Goal: Transaction & Acquisition: Purchase product/service

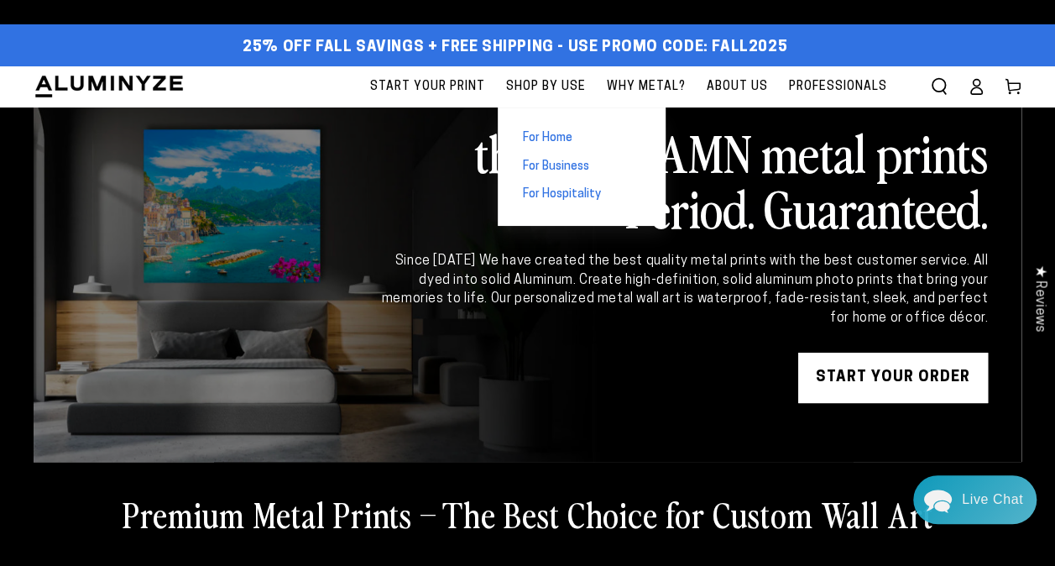
click at [556, 171] on span "For Business" at bounding box center [556, 167] width 66 height 17
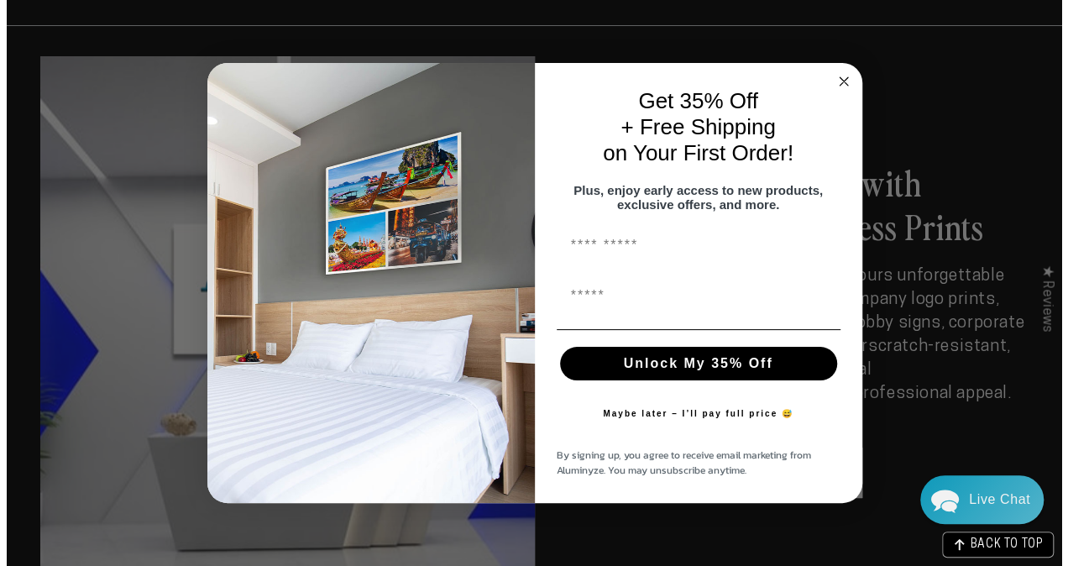
scroll to position [1018, 0]
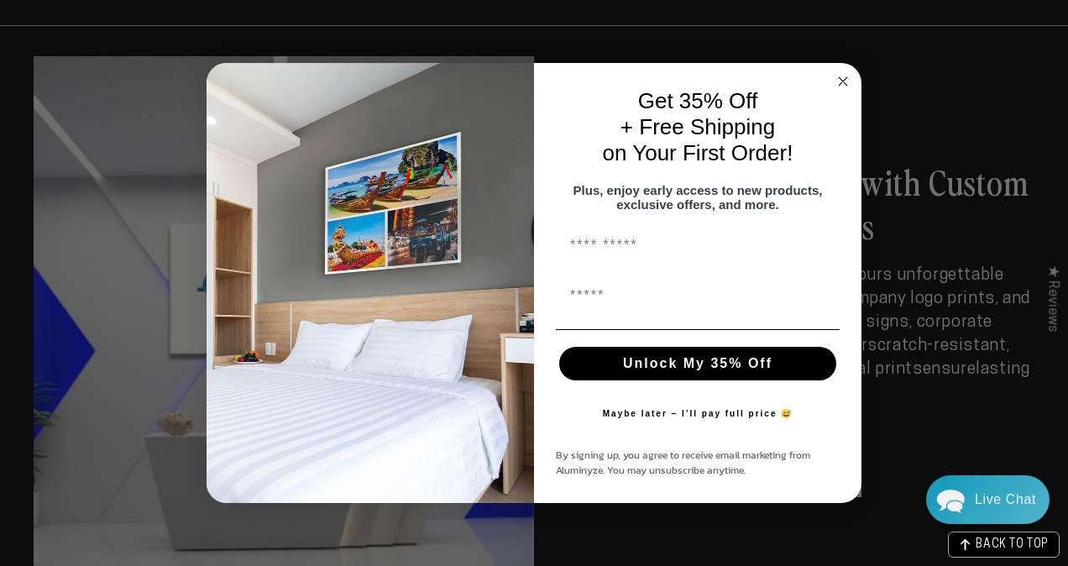
click at [838, 72] on circle "Close dialog" at bounding box center [843, 81] width 19 height 19
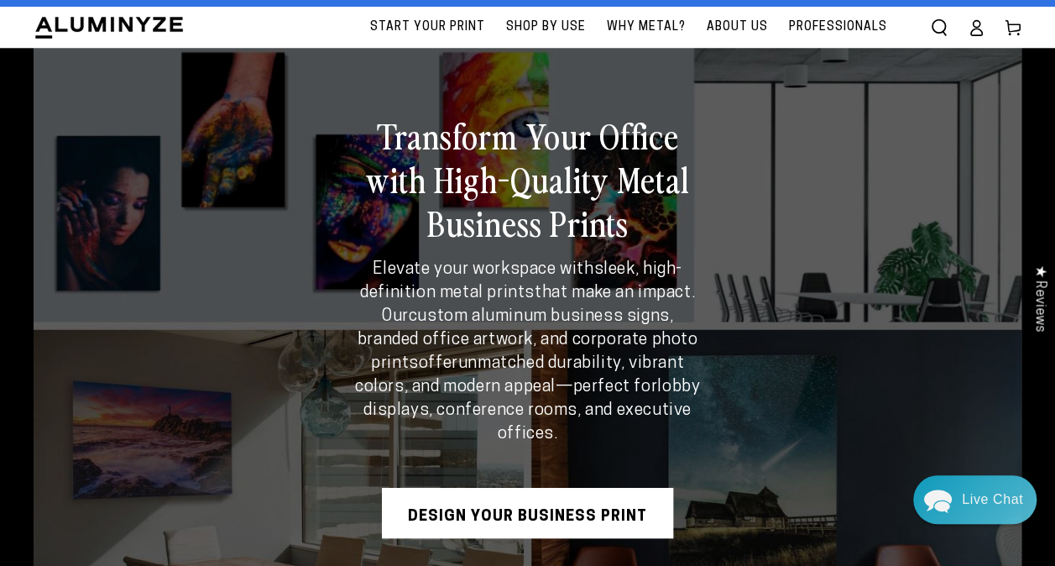
scroll to position [0, 0]
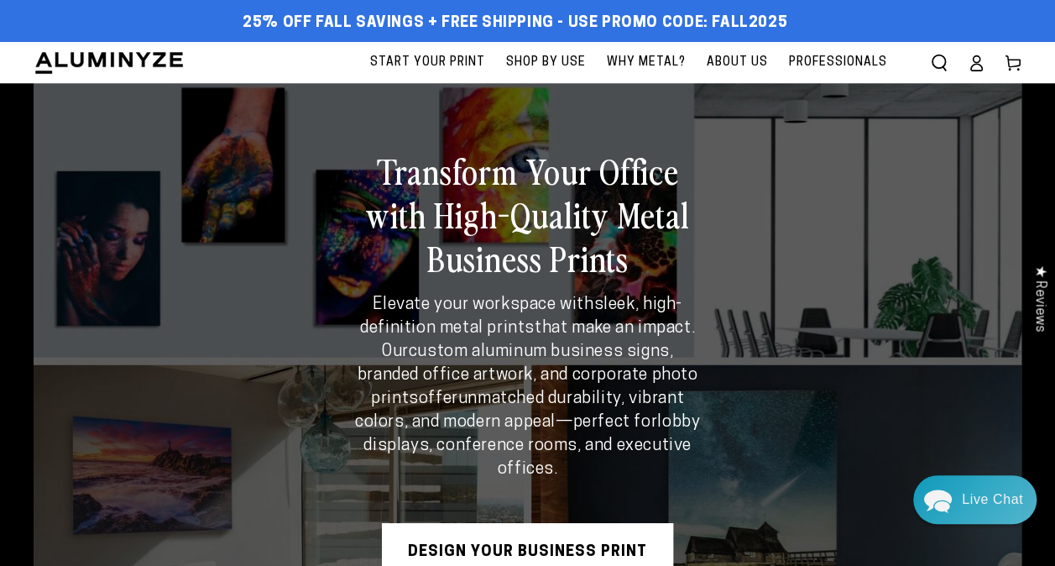
click at [678, 60] on span "Why Metal?" at bounding box center [646, 62] width 79 height 21
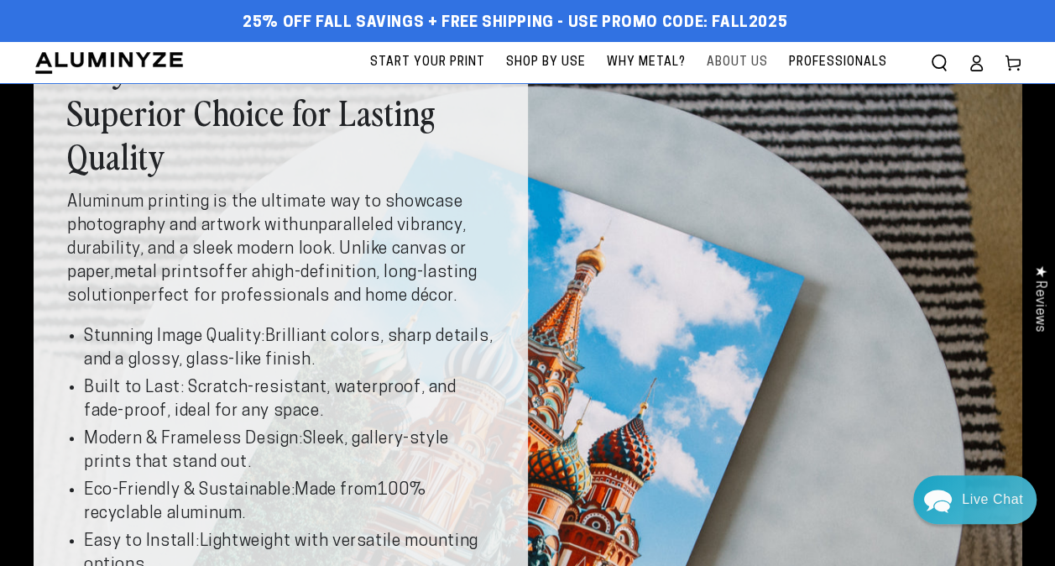
click at [734, 62] on span "About Us" at bounding box center [737, 62] width 61 height 21
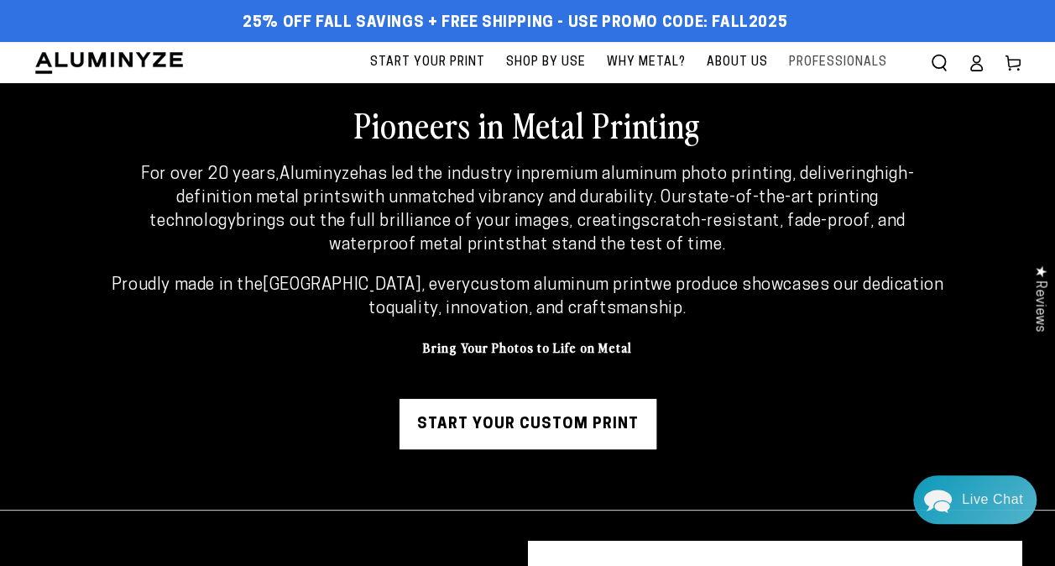
click at [819, 53] on span "Professionals" at bounding box center [838, 62] width 98 height 21
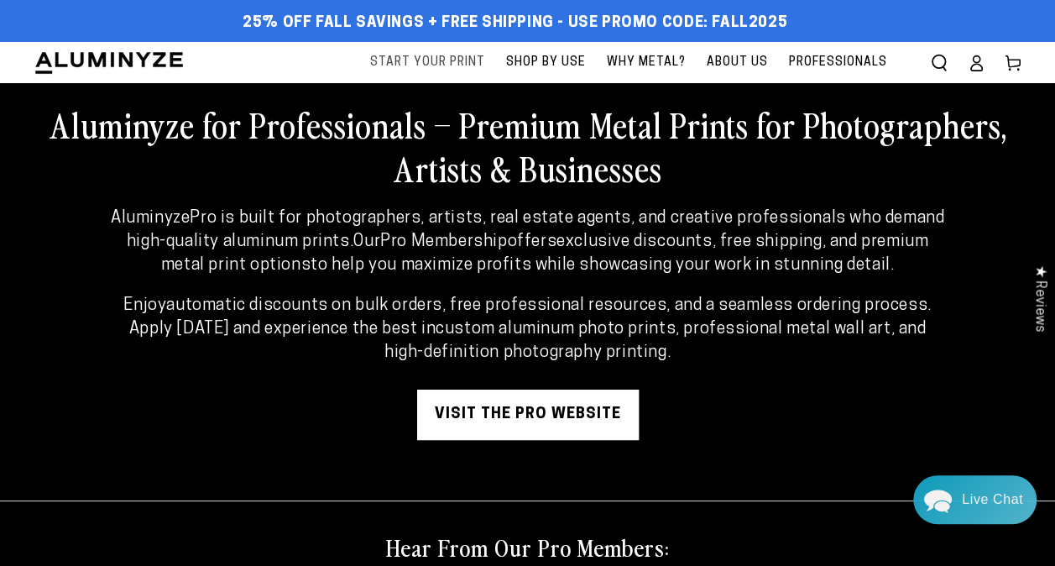
click at [451, 64] on span "Start Your Print" at bounding box center [427, 62] width 115 height 21
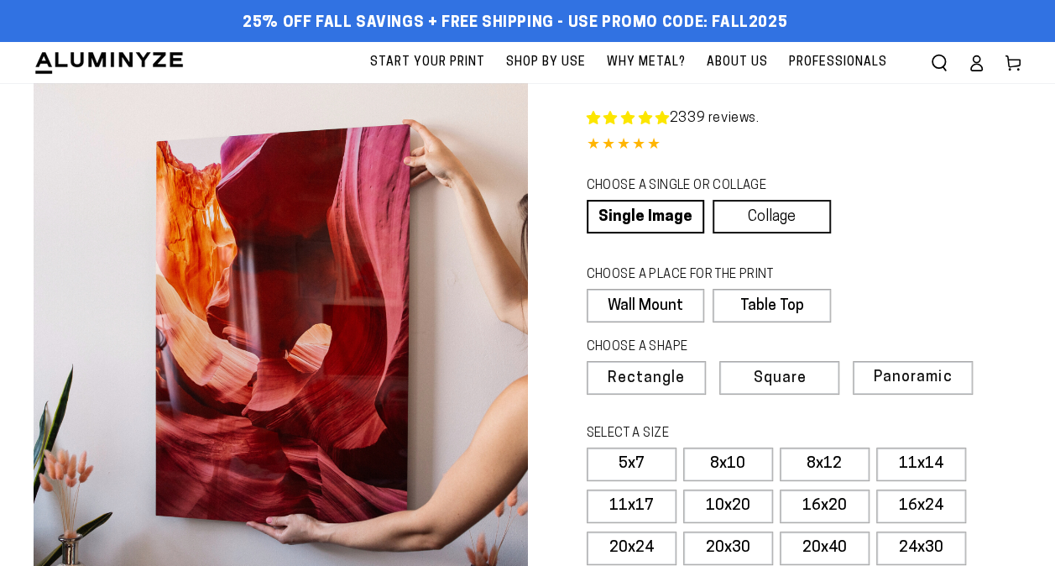
select select "**********"
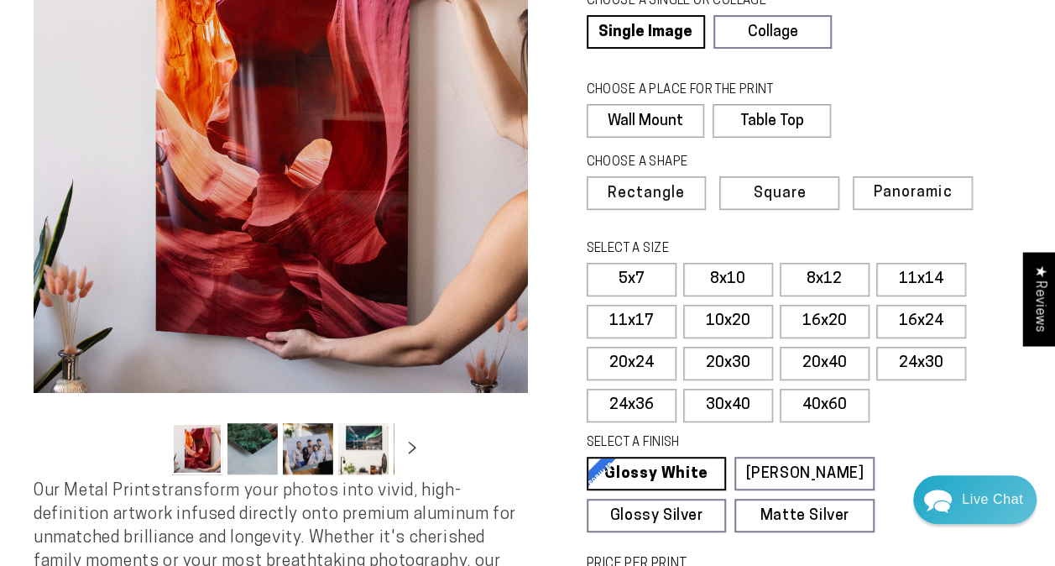
scroll to position [186, 0]
click at [819, 406] on label "40x60" at bounding box center [825, 405] width 90 height 34
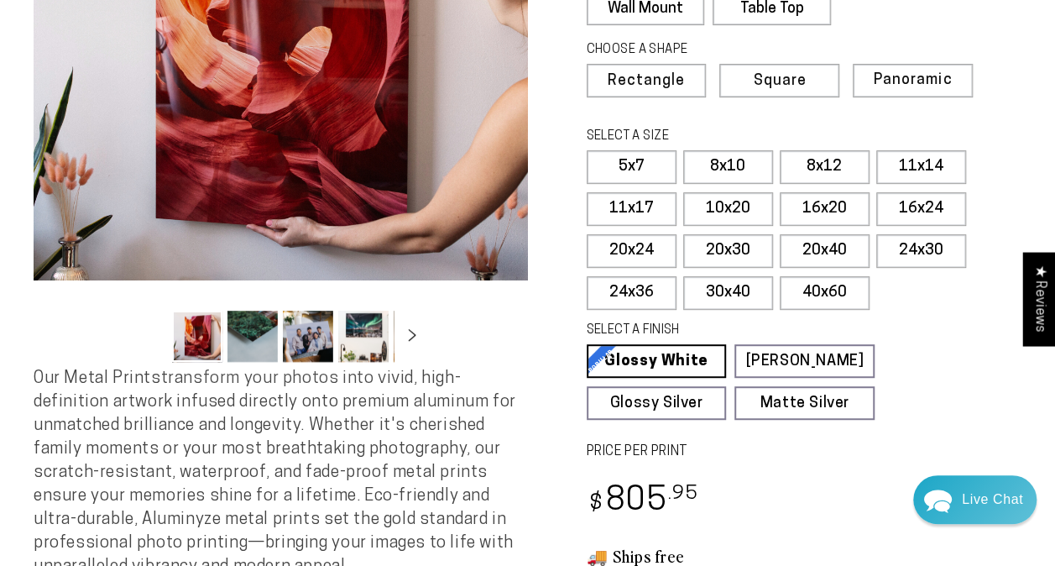
scroll to position [296, 0]
click at [747, 285] on label "30x40" at bounding box center [728, 294] width 90 height 34
click at [821, 289] on label "40x60" at bounding box center [825, 294] width 90 height 34
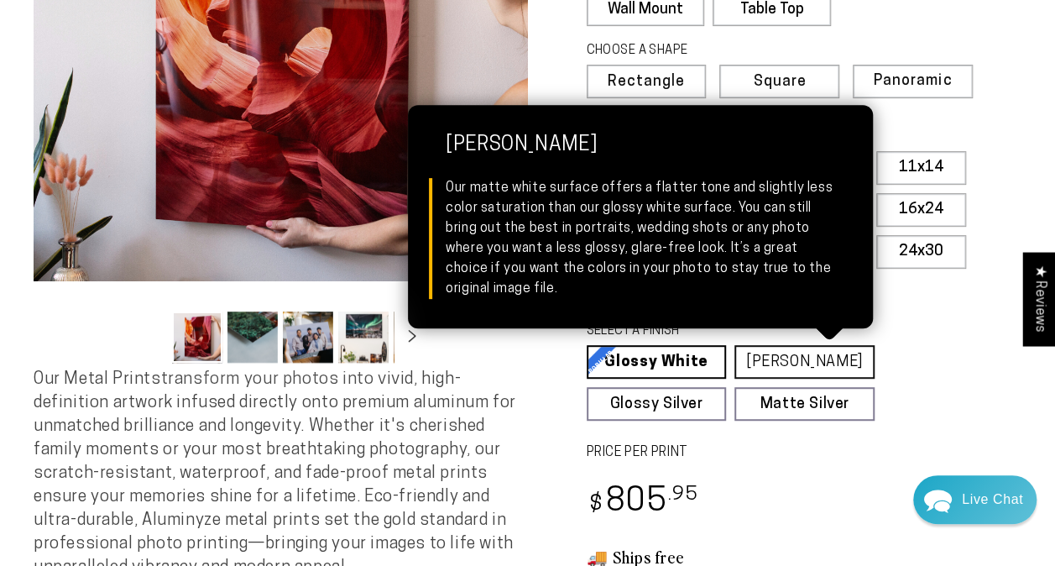
click at [829, 369] on link "[PERSON_NAME] Matte White Our matte white surface offers a flatter tone and sli…" at bounding box center [805, 362] width 140 height 34
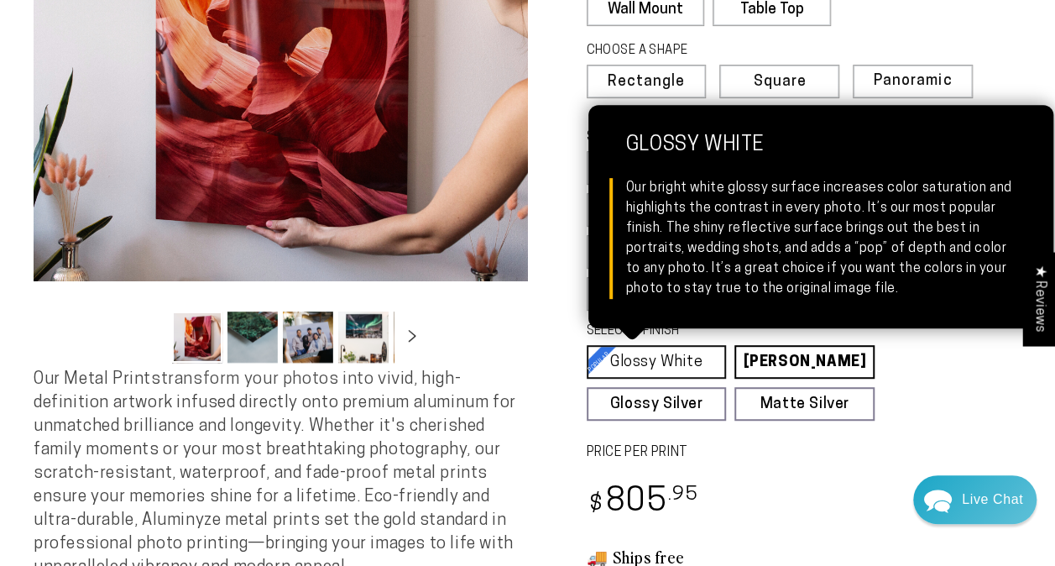
click at [694, 359] on link "Glossy White Glossy White Our bright white glossy surface increases color satur…" at bounding box center [657, 362] width 140 height 34
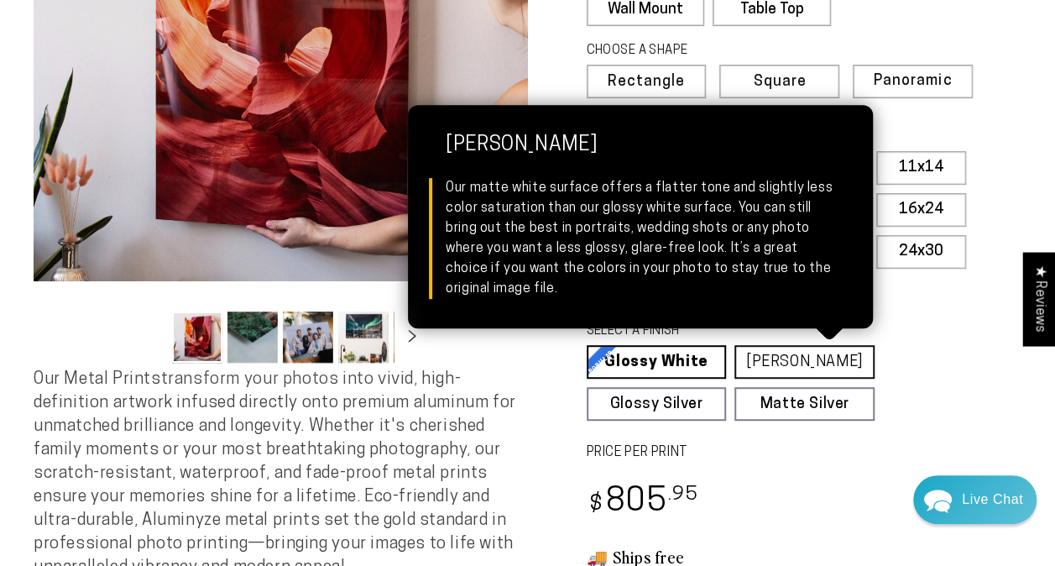
click at [745, 354] on link "[PERSON_NAME] Matte White Our matte white surface offers a flatter tone and sli…" at bounding box center [805, 362] width 140 height 34
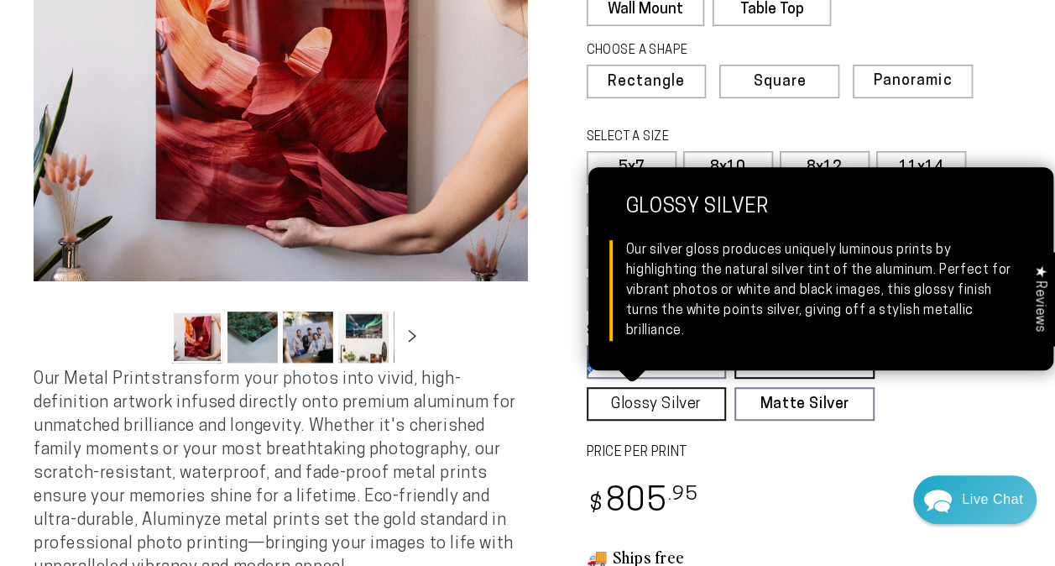
click at [682, 388] on link "Glossy Silver Glossy Silver Our silver gloss produces uniquely luminous prints …" at bounding box center [657, 404] width 140 height 34
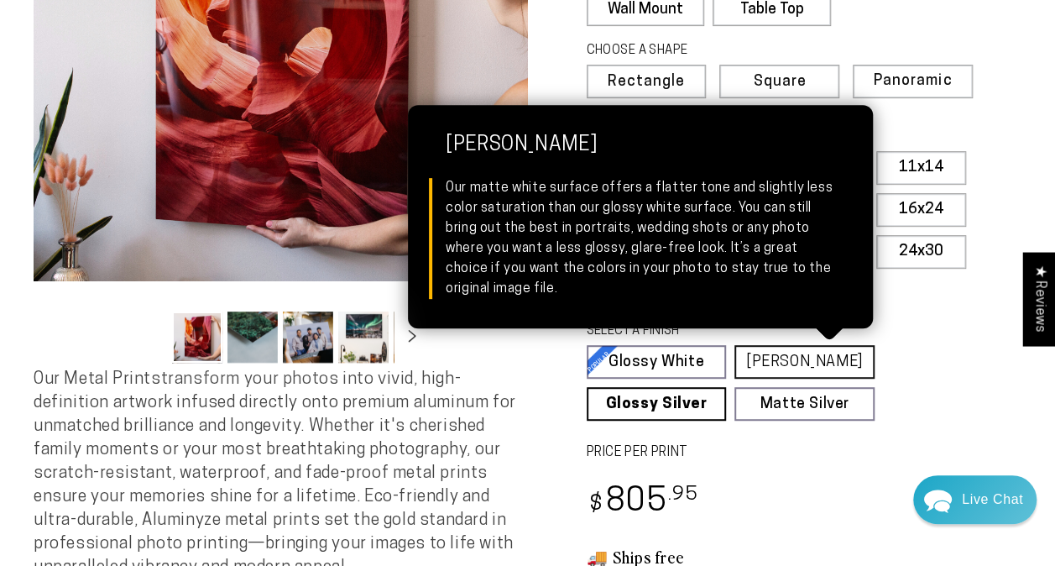
click at [839, 357] on link "[PERSON_NAME] Matte White Our matte white surface offers a flatter tone and sli…" at bounding box center [805, 362] width 140 height 34
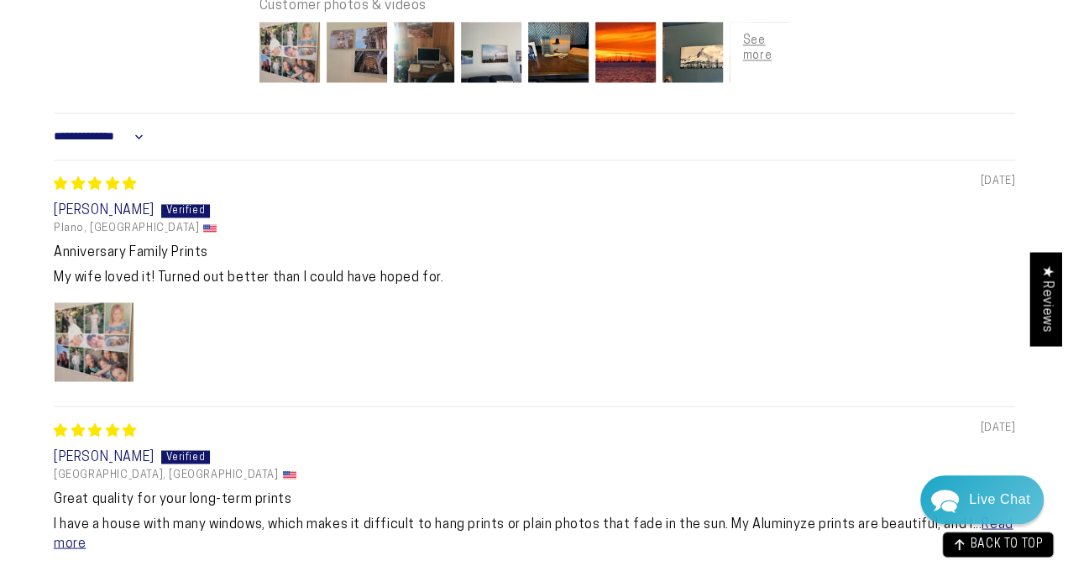
scroll to position [1034, 0]
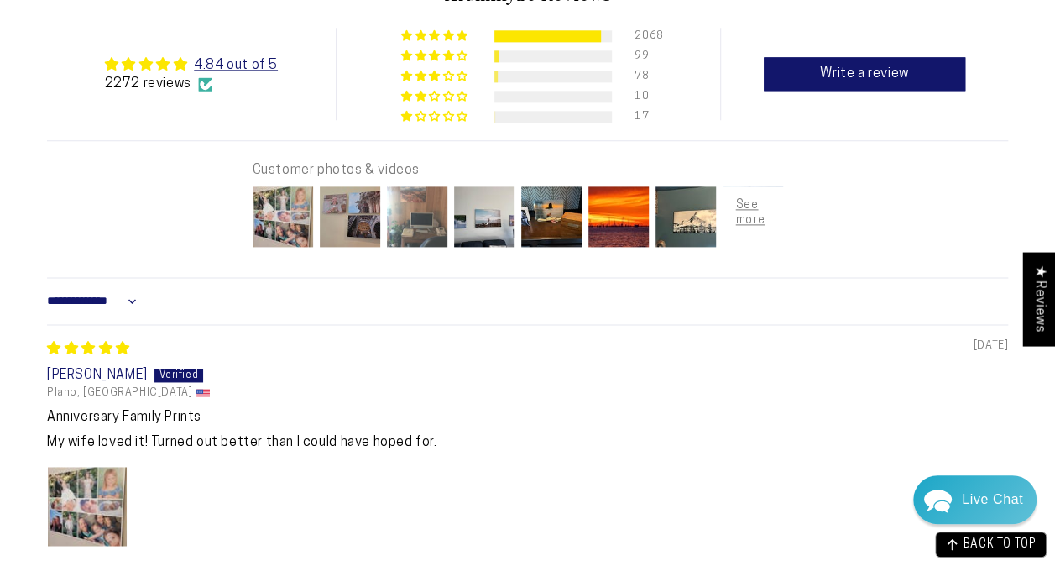
click at [435, 203] on img at bounding box center [417, 216] width 67 height 67
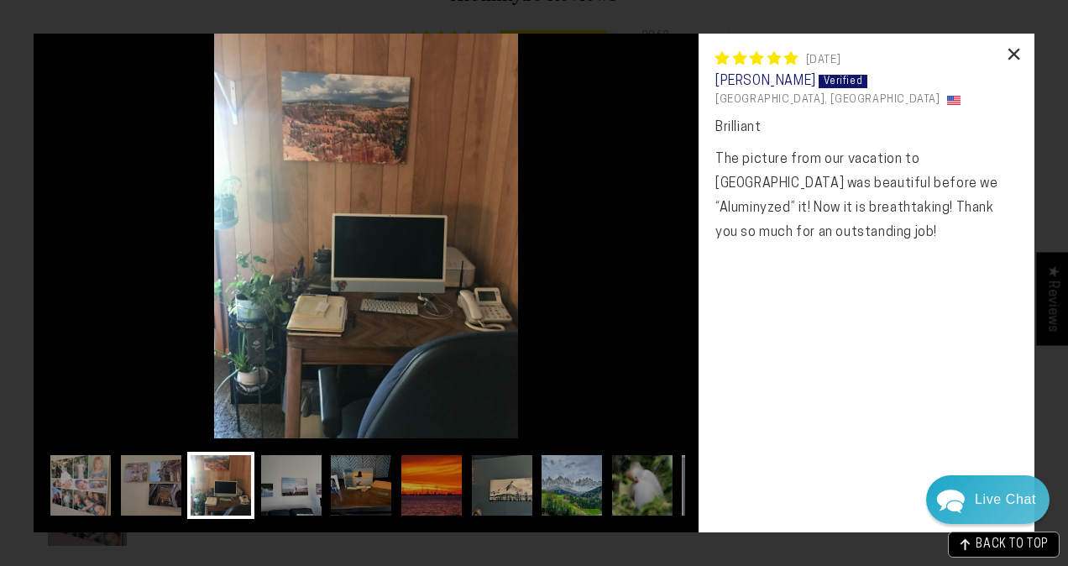
click at [1009, 58] on div "×" at bounding box center [1014, 54] width 40 height 40
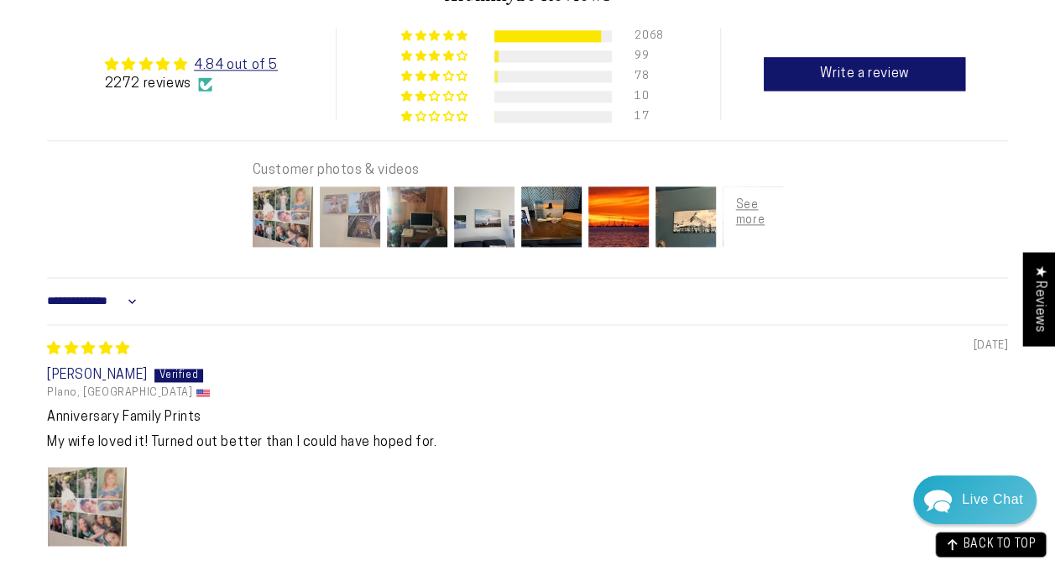
click at [339, 218] on img at bounding box center [350, 216] width 67 height 67
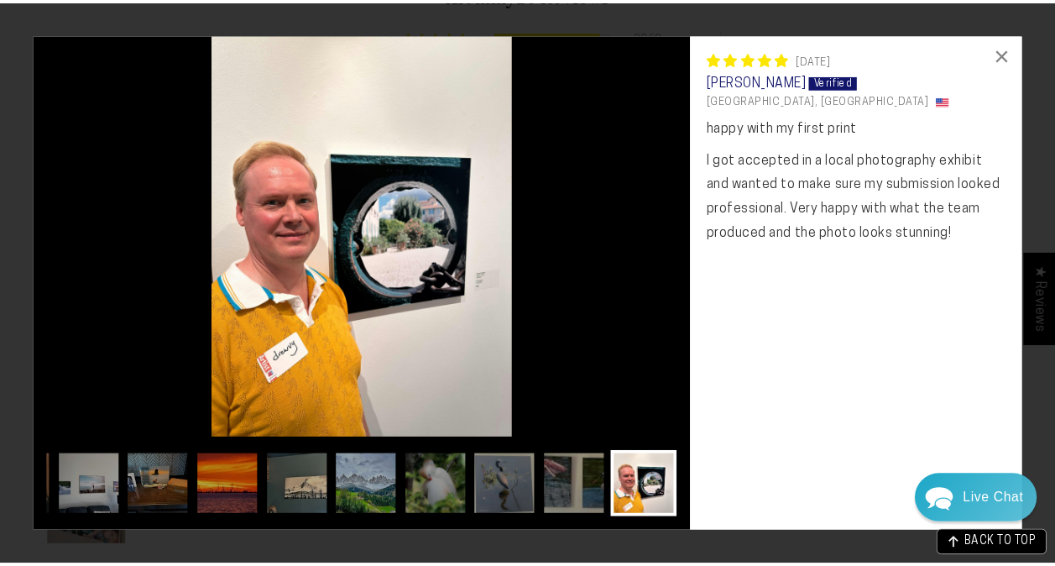
scroll to position [0, 0]
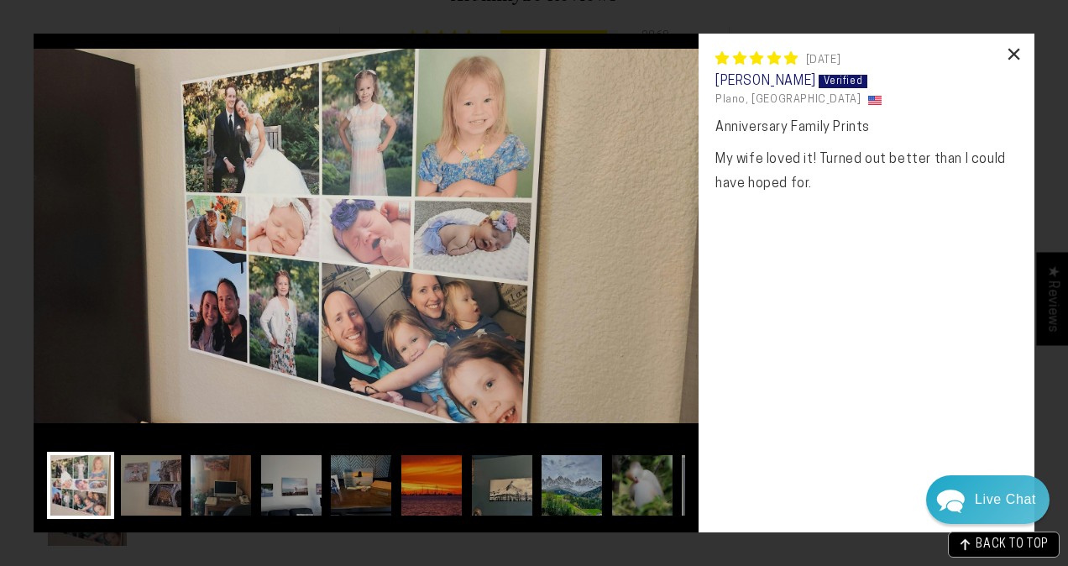
click at [1014, 57] on div "×" at bounding box center [1014, 54] width 40 height 40
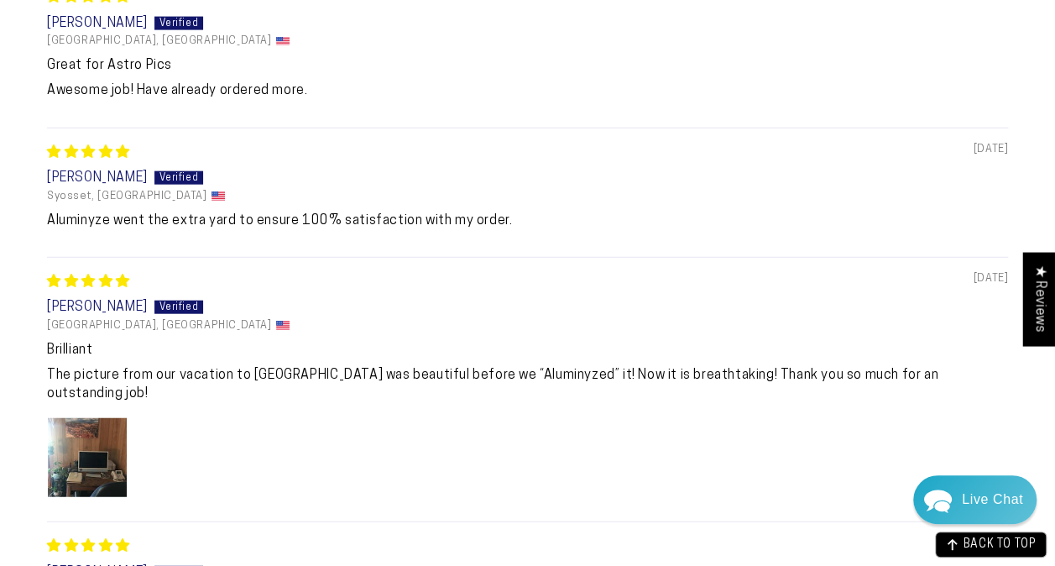
scroll to position [2068, 0]
